Goal: Task Accomplishment & Management: Use online tool/utility

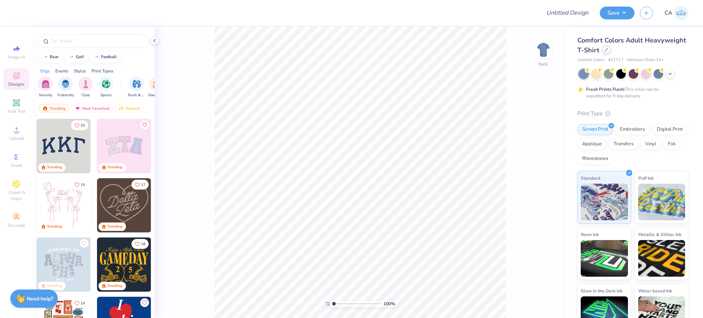
click at [610, 51] on div at bounding box center [606, 50] width 8 height 8
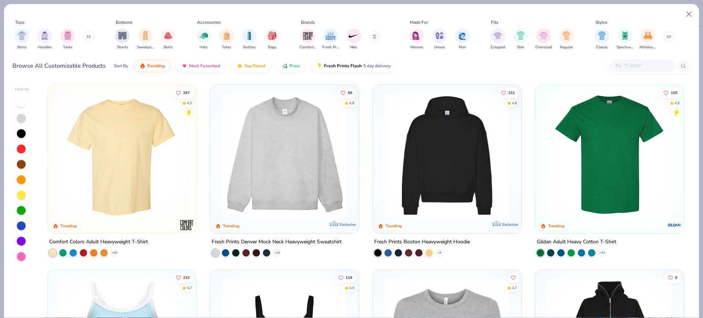
click at [454, 152] on img at bounding box center [447, 155] width 134 height 127
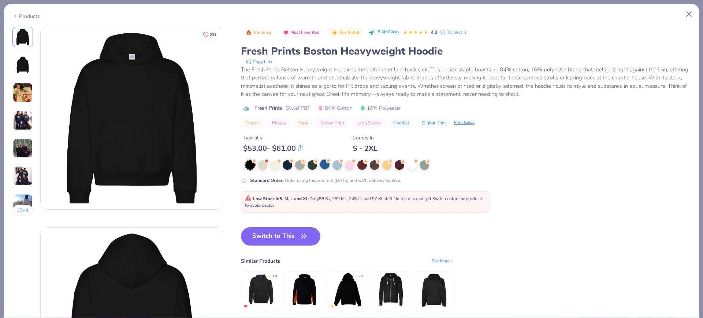
click at [327, 167] on div at bounding box center [325, 165] width 10 height 10
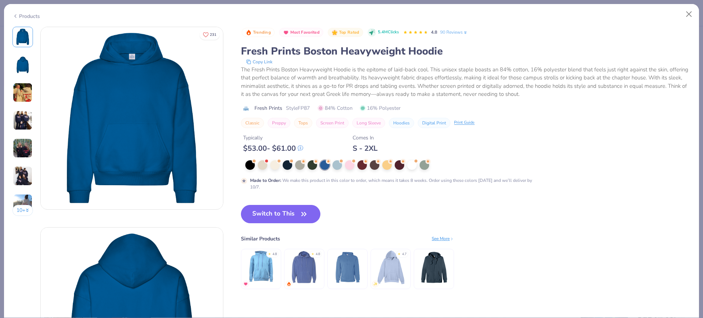
click at [305, 106] on span "Style FP87" at bounding box center [298, 108] width 24 height 8
copy span "FP87"
click at [301, 216] on icon "button" at bounding box center [304, 214] width 10 height 10
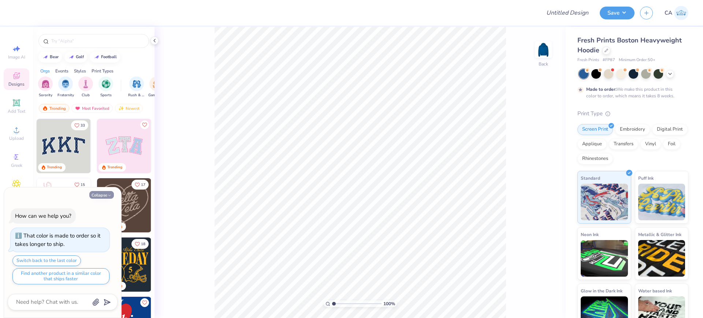
click at [109, 193] on icon "button" at bounding box center [109, 195] width 4 height 4
type textarea "x"
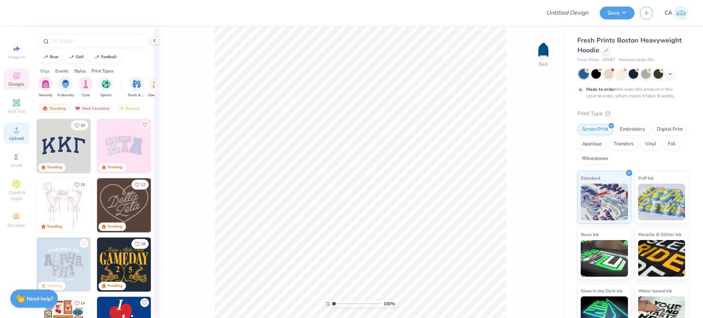
click at [16, 131] on circle at bounding box center [16, 132] width 4 height 4
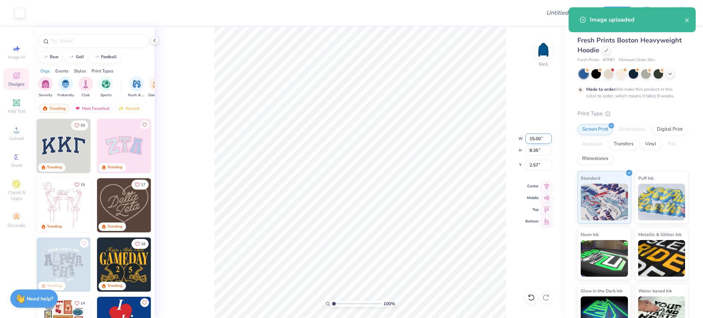
click at [530, 138] on input "15.00" at bounding box center [538, 139] width 26 height 10
type input "12.00"
type input "6.68"
type input "3.41"
click at [535, 141] on input "12.00" at bounding box center [538, 139] width 26 height 10
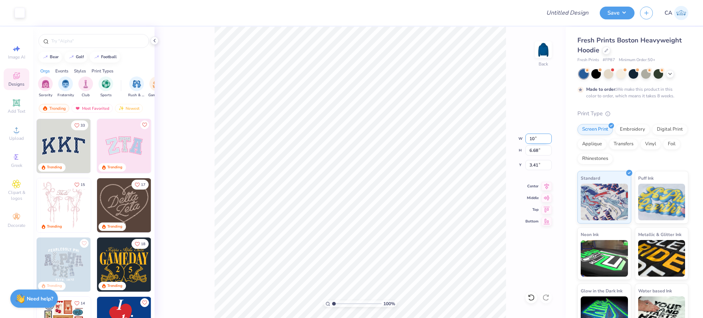
type input "10.00"
type input "5.57"
click at [530, 169] on input "3.97" at bounding box center [538, 165] width 26 height 10
click at [530, 169] on input "3.00" at bounding box center [538, 165] width 26 height 10
click at [530, 169] on input "2.00" at bounding box center [538, 165] width 26 height 10
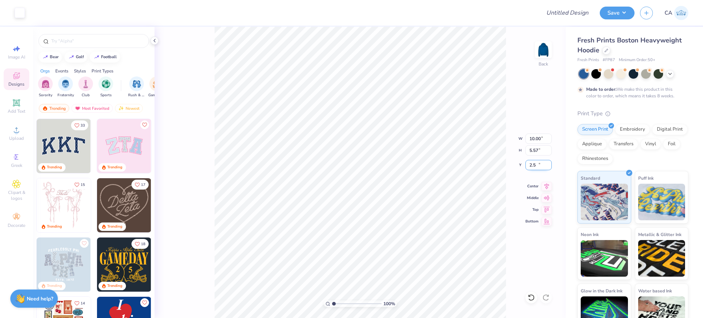
type input "2.50"
click at [543, 185] on icon at bounding box center [546, 185] width 10 height 9
click at [536, 140] on input "10.00" at bounding box center [538, 139] width 26 height 10
type input "11.00"
type input "6.13"
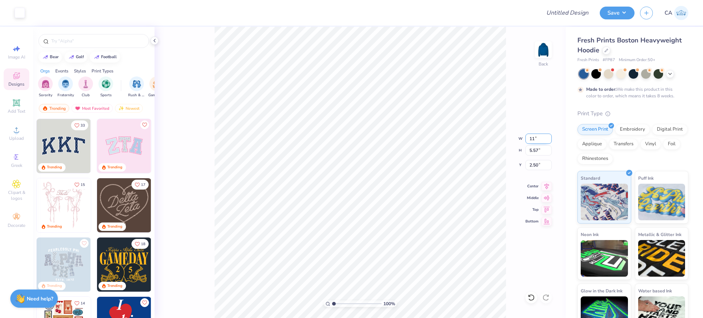
type input "2.22"
click at [531, 173] on div "100 % Back W 11.00 11.00 " H 6.13 6.13 " Y 2.22 2.22 " Center Middle Top Bottom" at bounding box center [359, 172] width 411 height 291
click at [532, 166] on input "2.22" at bounding box center [538, 165] width 26 height 10
type input "2.50"
click at [569, 12] on input "Design Title" at bounding box center [558, 12] width 72 height 15
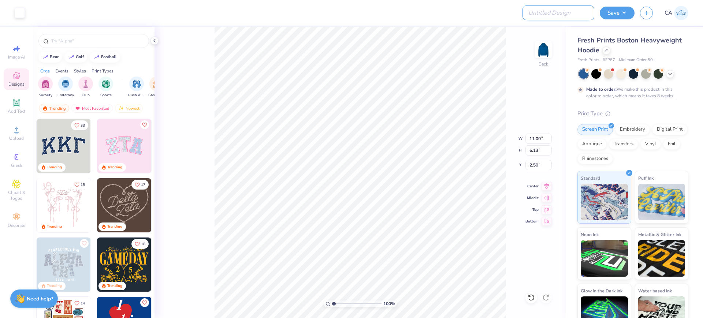
paste input "FPS239323"
type input "FPS239323"
click at [606, 7] on button "Save" at bounding box center [616, 11] width 35 height 13
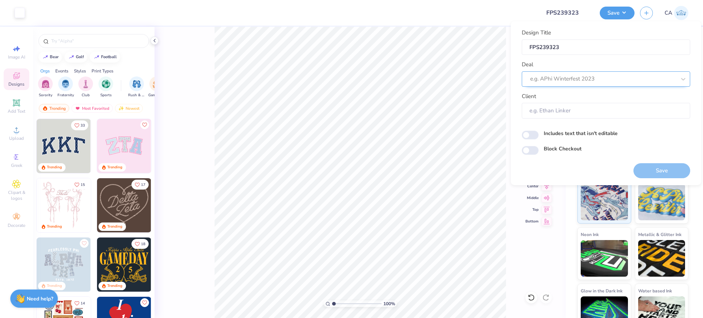
click at [585, 82] on div at bounding box center [603, 79] width 146 height 10
click at [585, 97] on div "Design Tool Gallery" at bounding box center [605, 99] width 162 height 12
type input "design tool gall"
type input "Design Tool Gallery User"
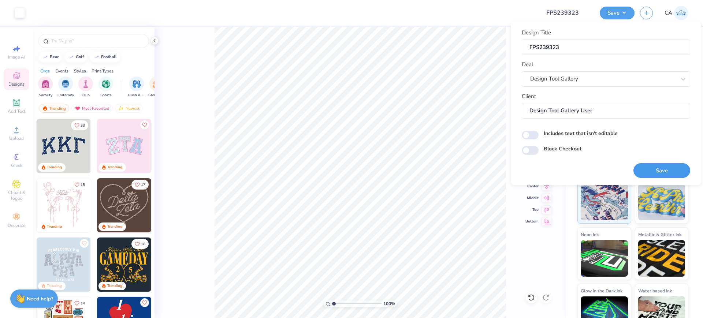
click at [647, 169] on button "Save" at bounding box center [661, 170] width 57 height 15
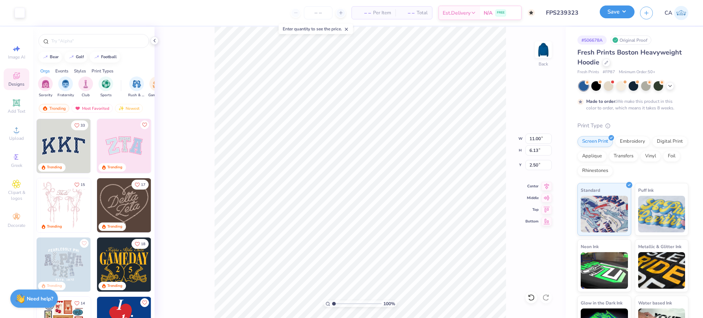
click at [630, 17] on button "Save" at bounding box center [616, 11] width 35 height 13
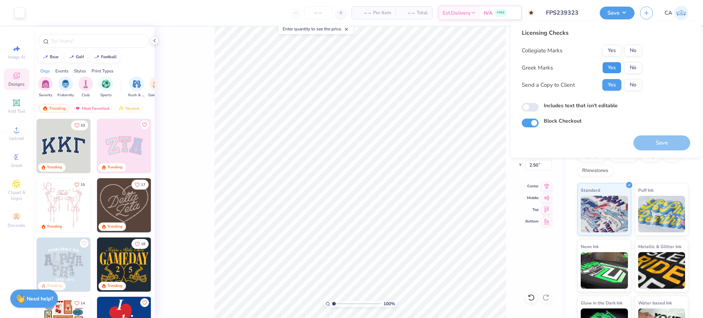
click at [611, 71] on button "Yes" at bounding box center [611, 68] width 19 height 12
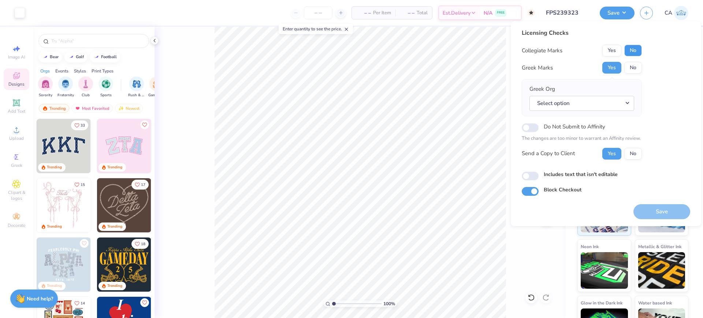
click at [636, 51] on button "No" at bounding box center [633, 51] width 18 height 12
click at [628, 97] on button "Select option" at bounding box center [581, 103] width 105 height 15
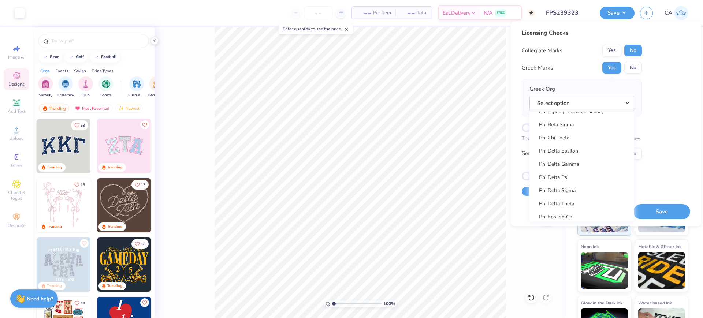
scroll to position [3736, 0]
click at [550, 138] on link "Phi Beta Sigma" at bounding box center [581, 139] width 99 height 12
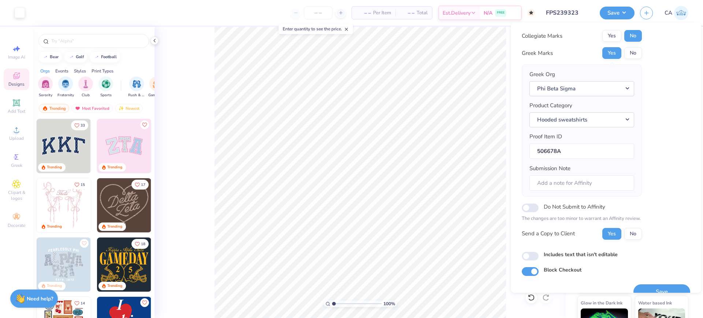
scroll to position [29, 0]
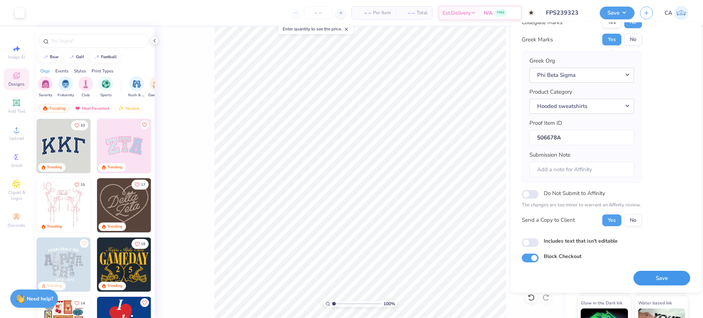
click at [646, 276] on button "Save" at bounding box center [661, 278] width 57 height 15
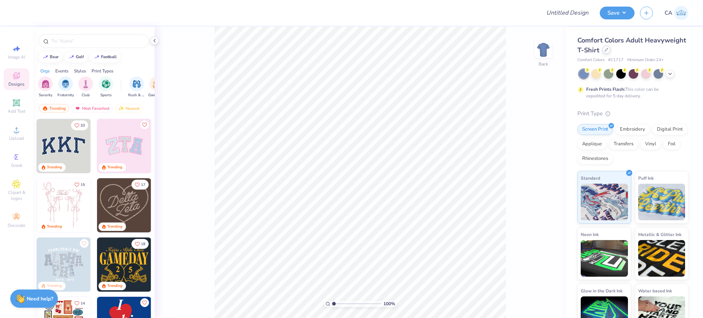
click at [608, 51] on icon at bounding box center [606, 50] width 4 height 4
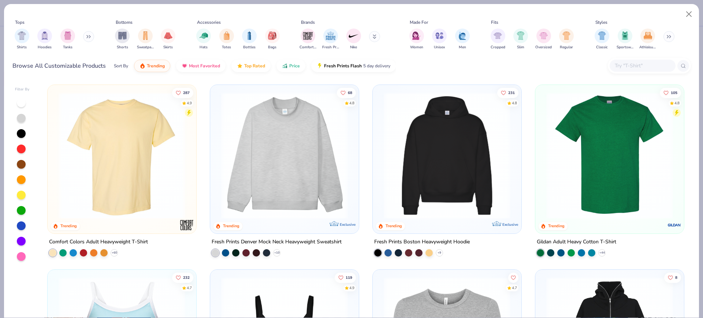
click at [133, 137] on img at bounding box center [122, 155] width 134 height 127
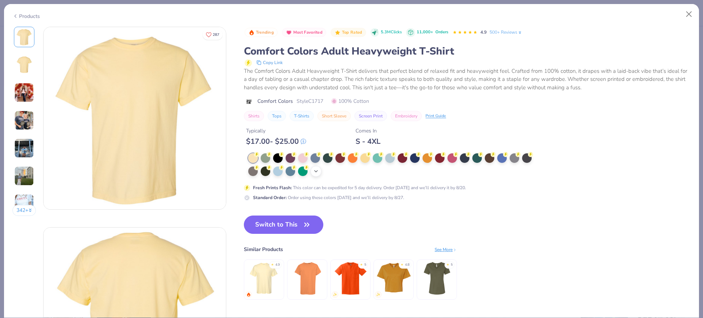
click at [321, 174] on div "+ 38" at bounding box center [315, 171] width 11 height 11
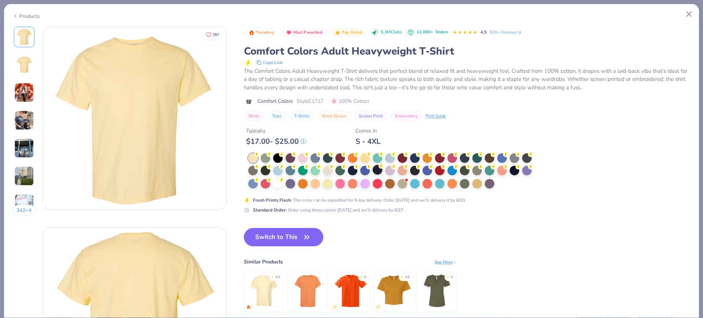
click at [378, 170] on div at bounding box center [378, 170] width 10 height 10
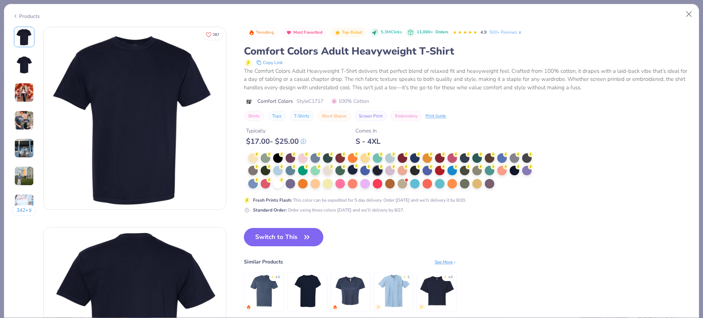
click at [351, 168] on div at bounding box center [353, 170] width 10 height 10
